Goal: Navigation & Orientation: Find specific page/section

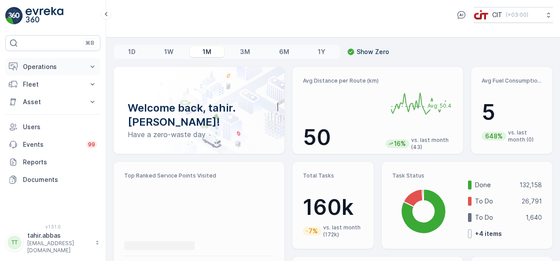
click at [38, 69] on p "Operations" at bounding box center [53, 66] width 60 height 9
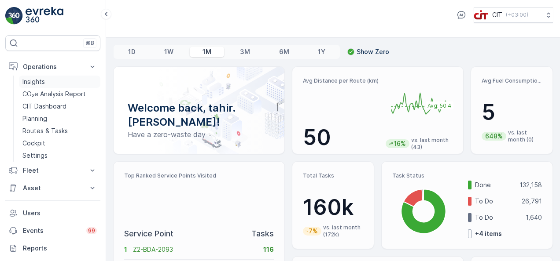
click at [39, 79] on p "Insights" at bounding box center [33, 81] width 22 height 9
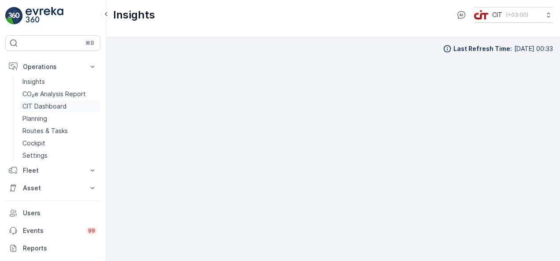
click at [51, 105] on p "CIT Dashboard" at bounding box center [44, 106] width 44 height 9
